Goal: Check status: Check status

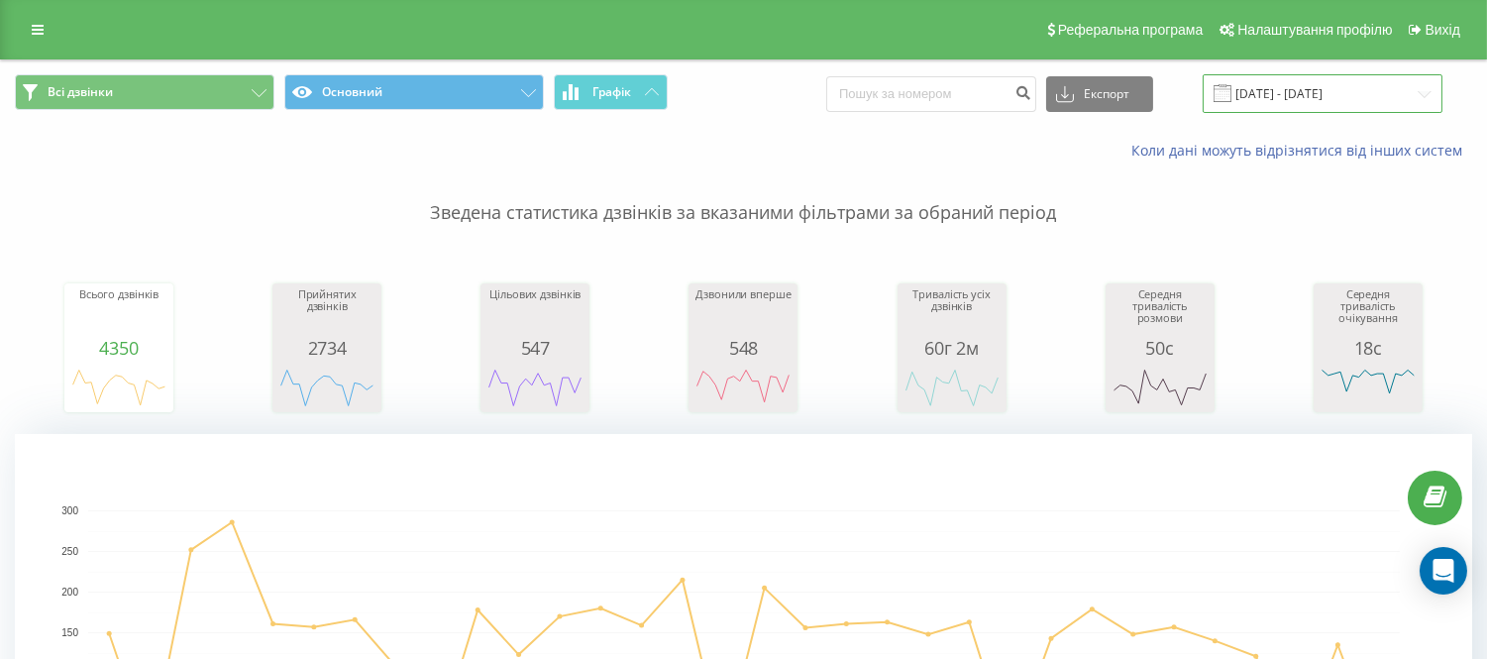
click at [1281, 89] on input "[DATE] - [DATE]" at bounding box center [1323, 93] width 240 height 39
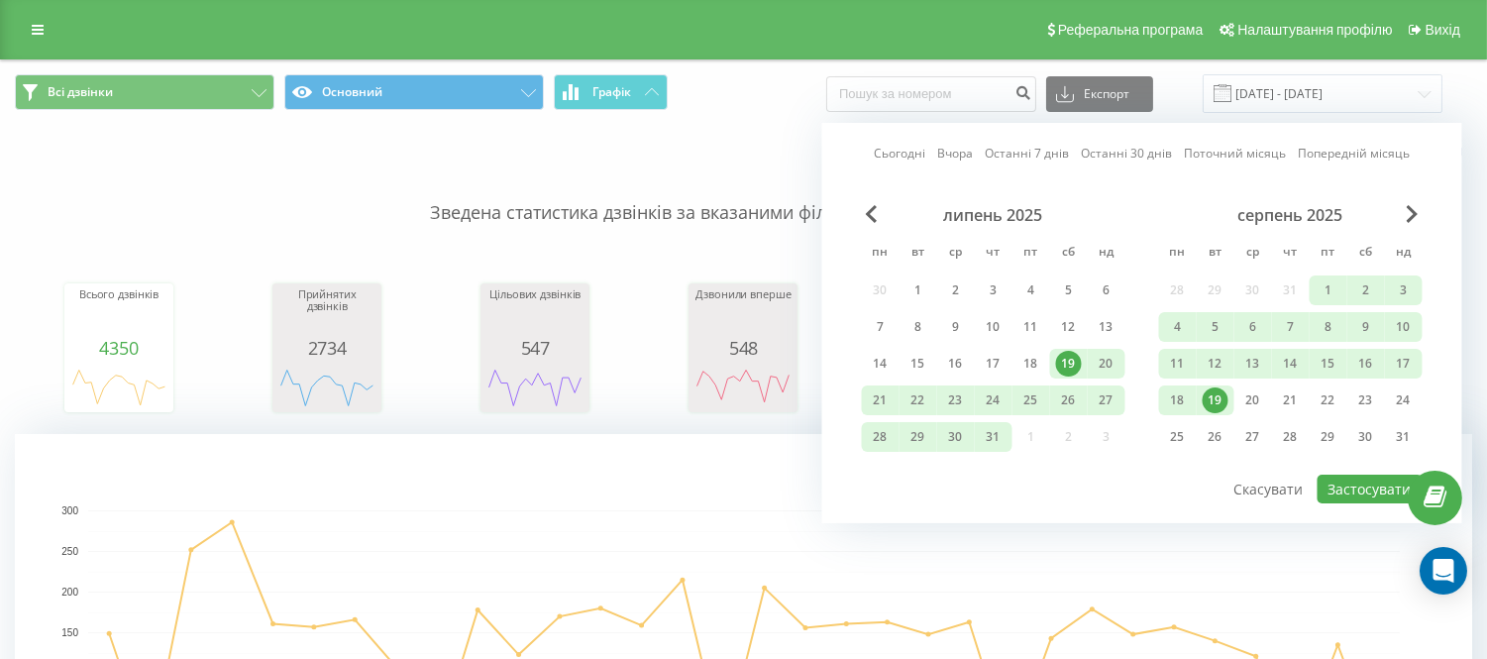
click at [1213, 401] on div "19" at bounding box center [1216, 400] width 26 height 26
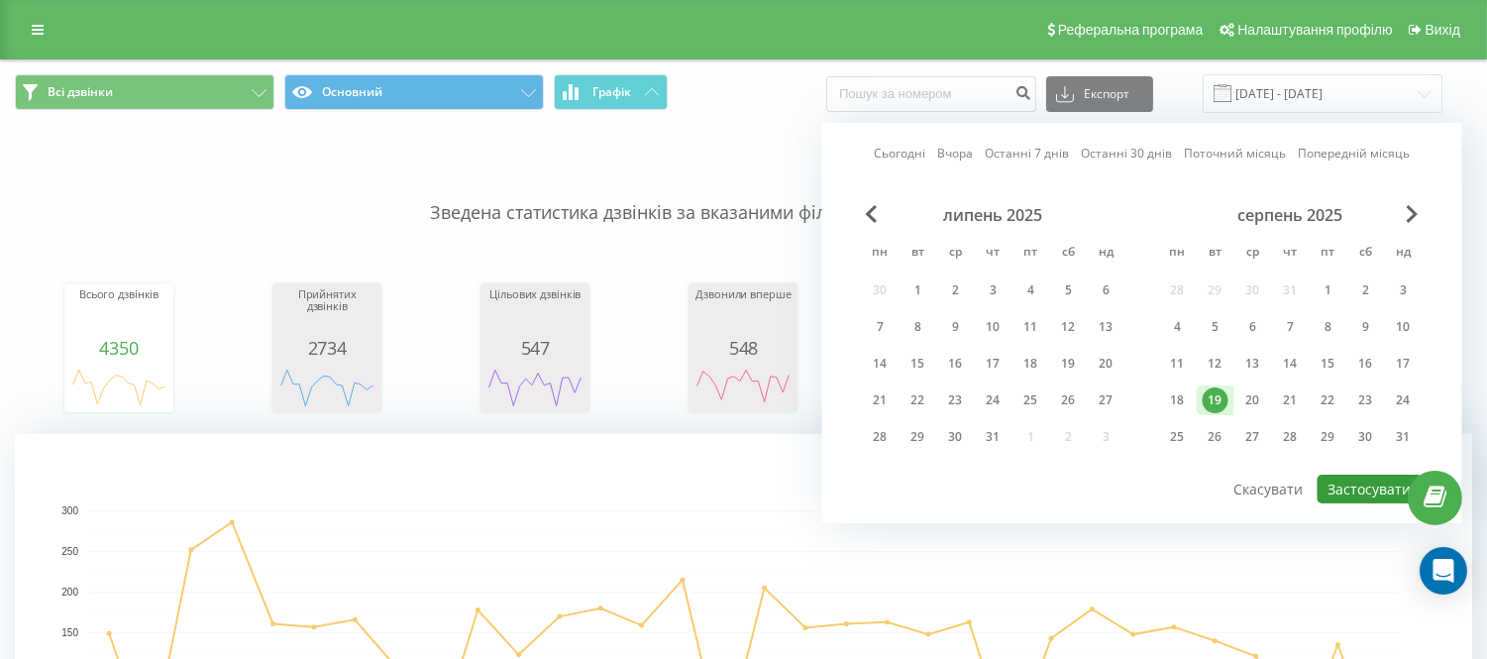
click at [1374, 489] on button "Застосувати" at bounding box center [1370, 489] width 105 height 29
type input "[DATE] - [DATE]"
